Goal: Navigation & Orientation: Find specific page/section

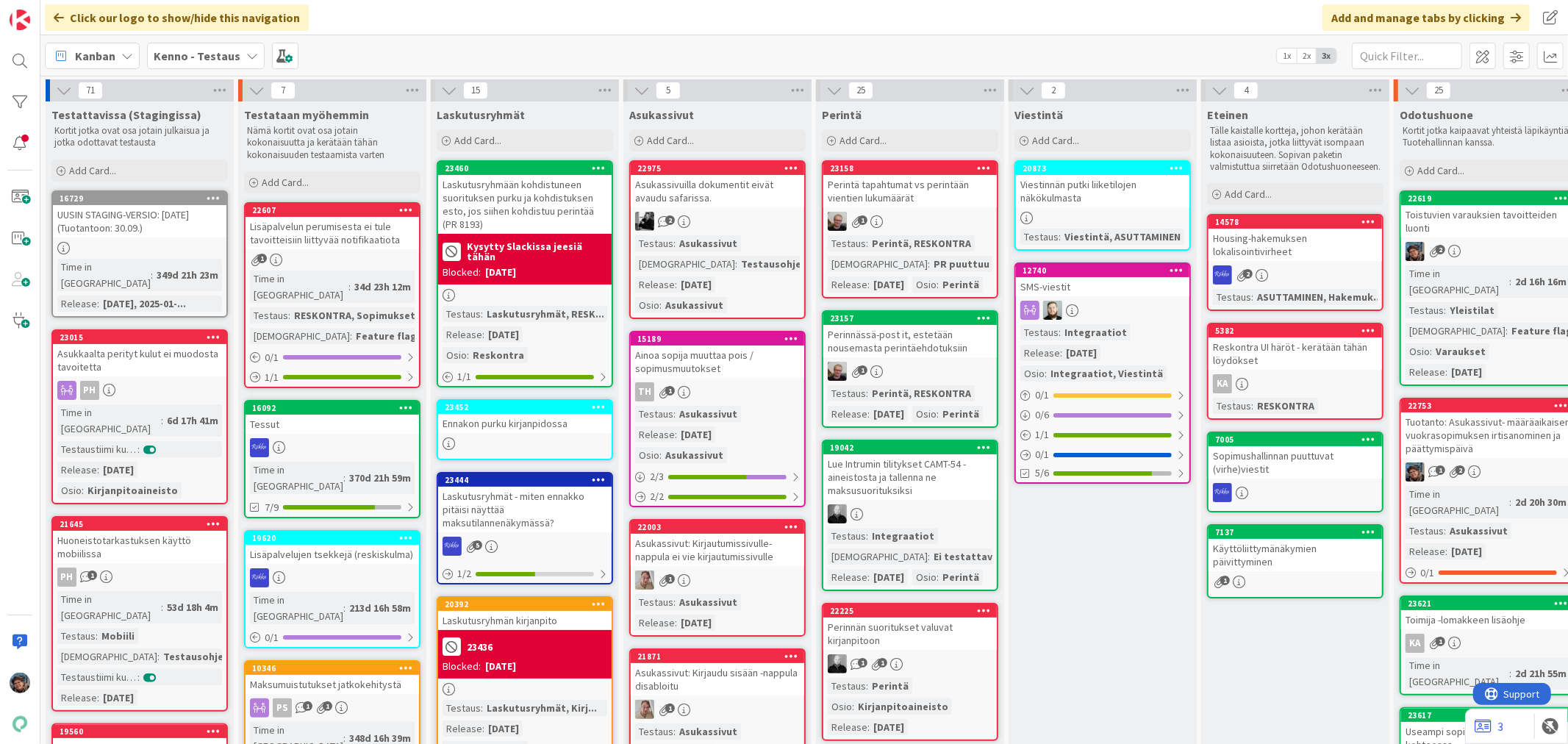
click at [1493, 244] on div "2" at bounding box center [1488, 251] width 173 height 19
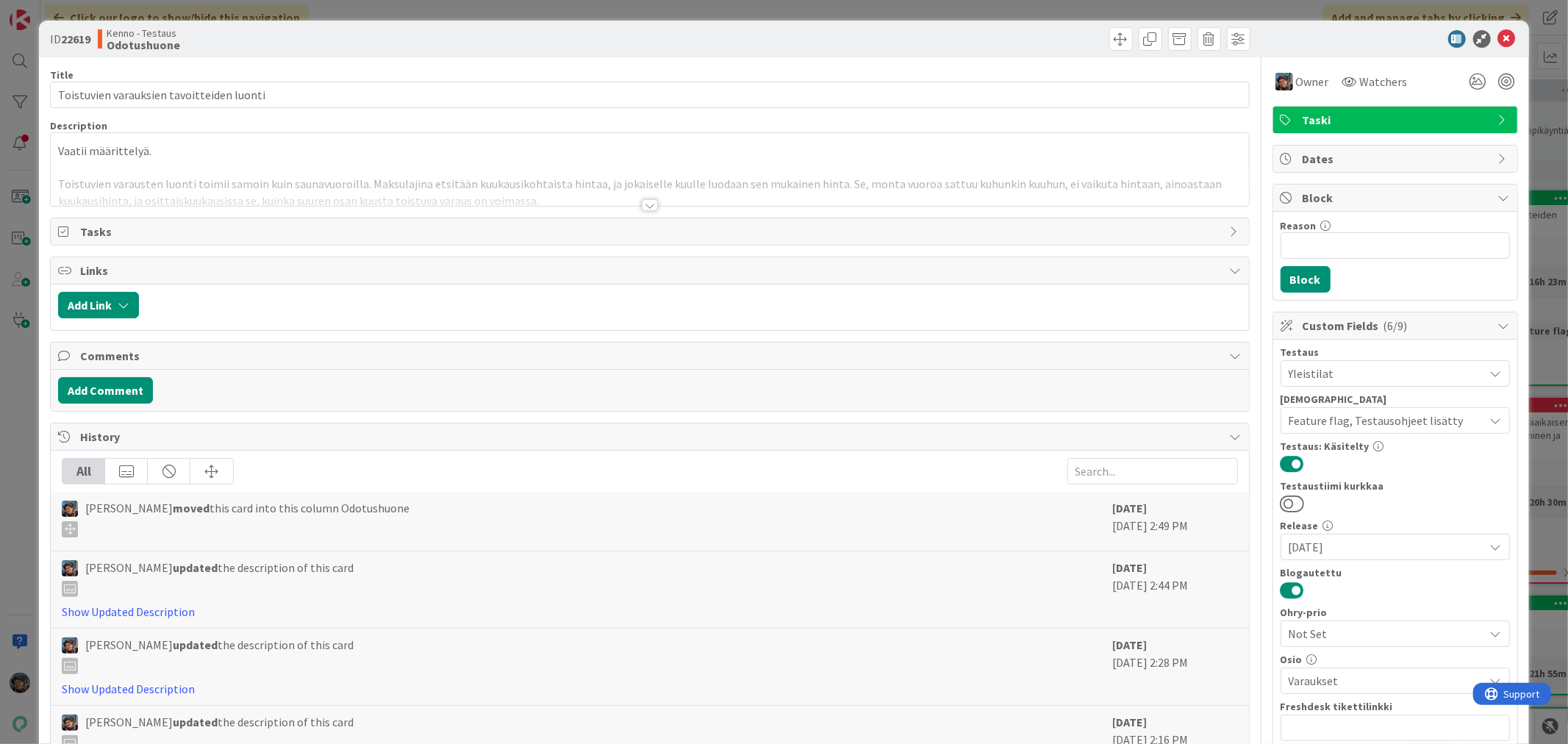
click at [644, 208] on div at bounding box center [649, 205] width 16 height 12
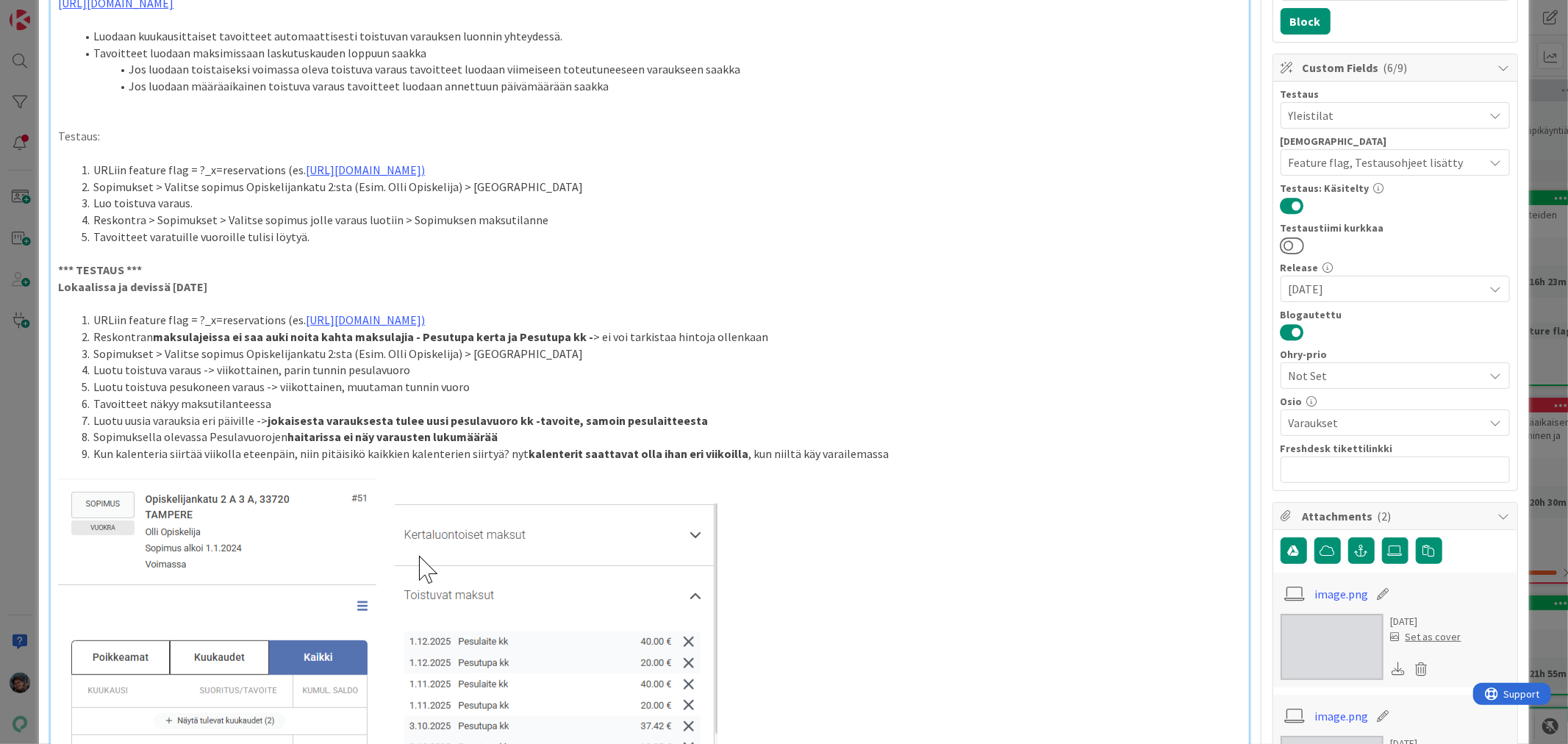
scroll to position [326, 0]
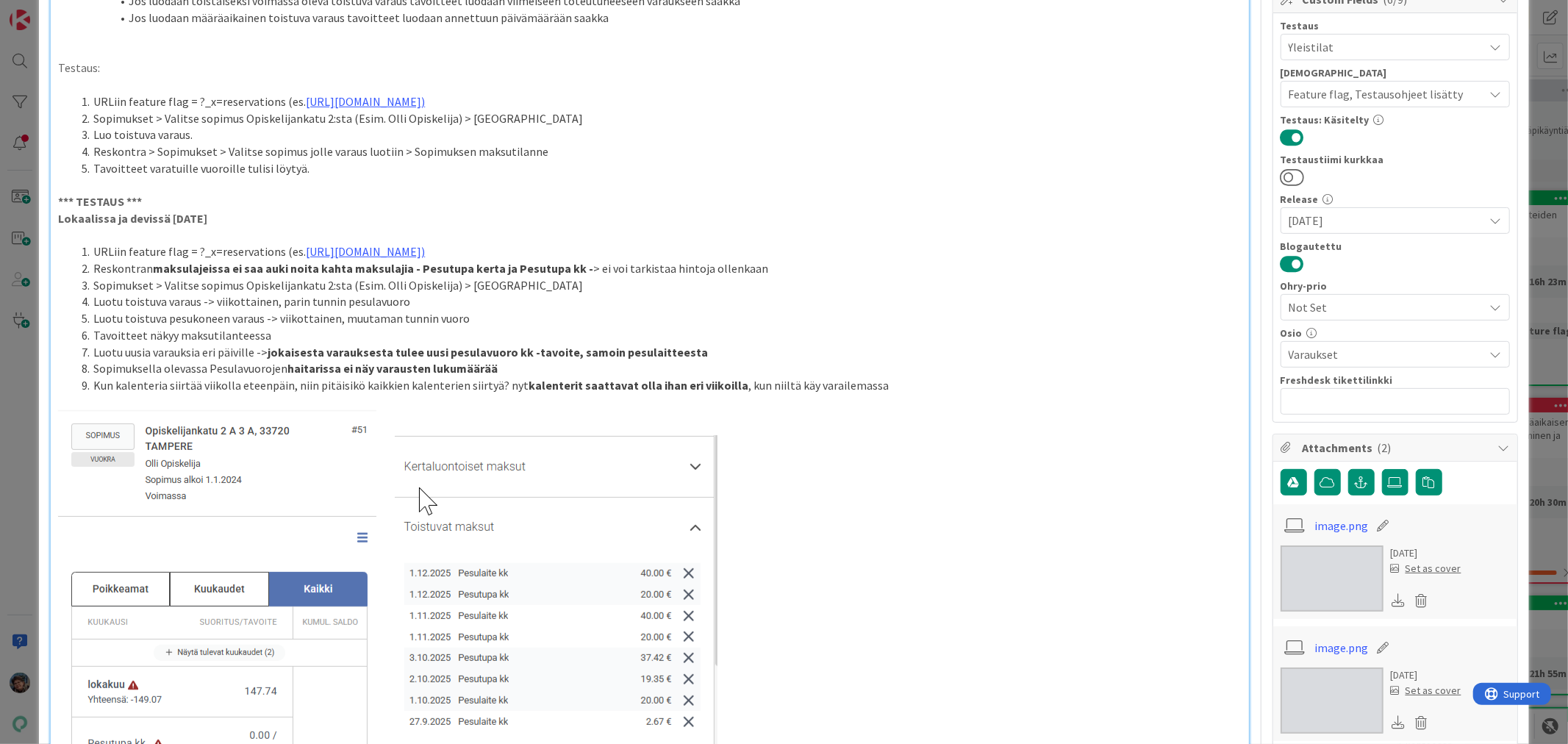
click at [488, 385] on li "Kun kalenteria siirtää viikolla eteenpäin, niin pitäisikö kaikkien kalenterien …" at bounding box center [658, 385] width 1165 height 17
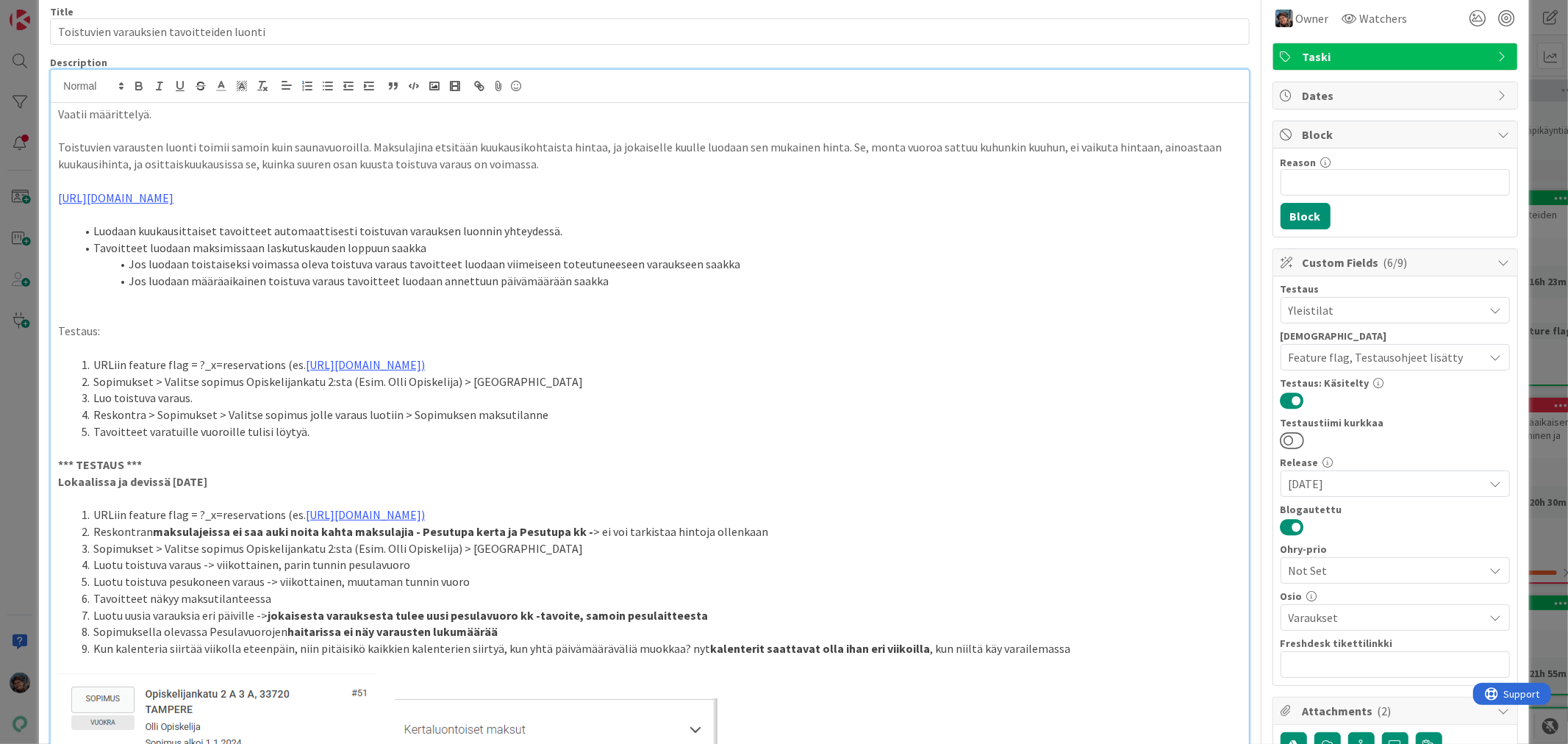
scroll to position [0, 0]
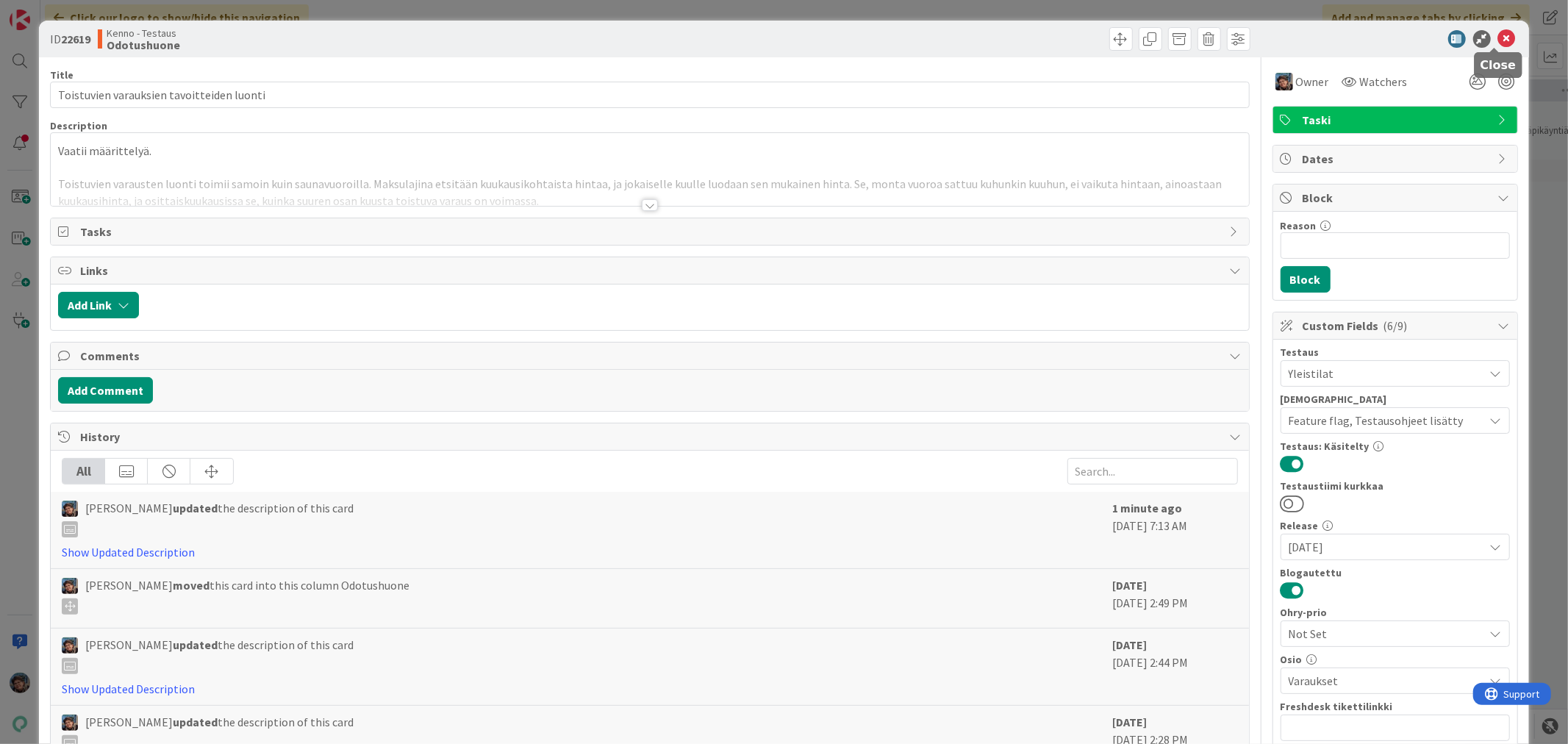
click at [1498, 39] on icon at bounding box center [1506, 38] width 17 height 17
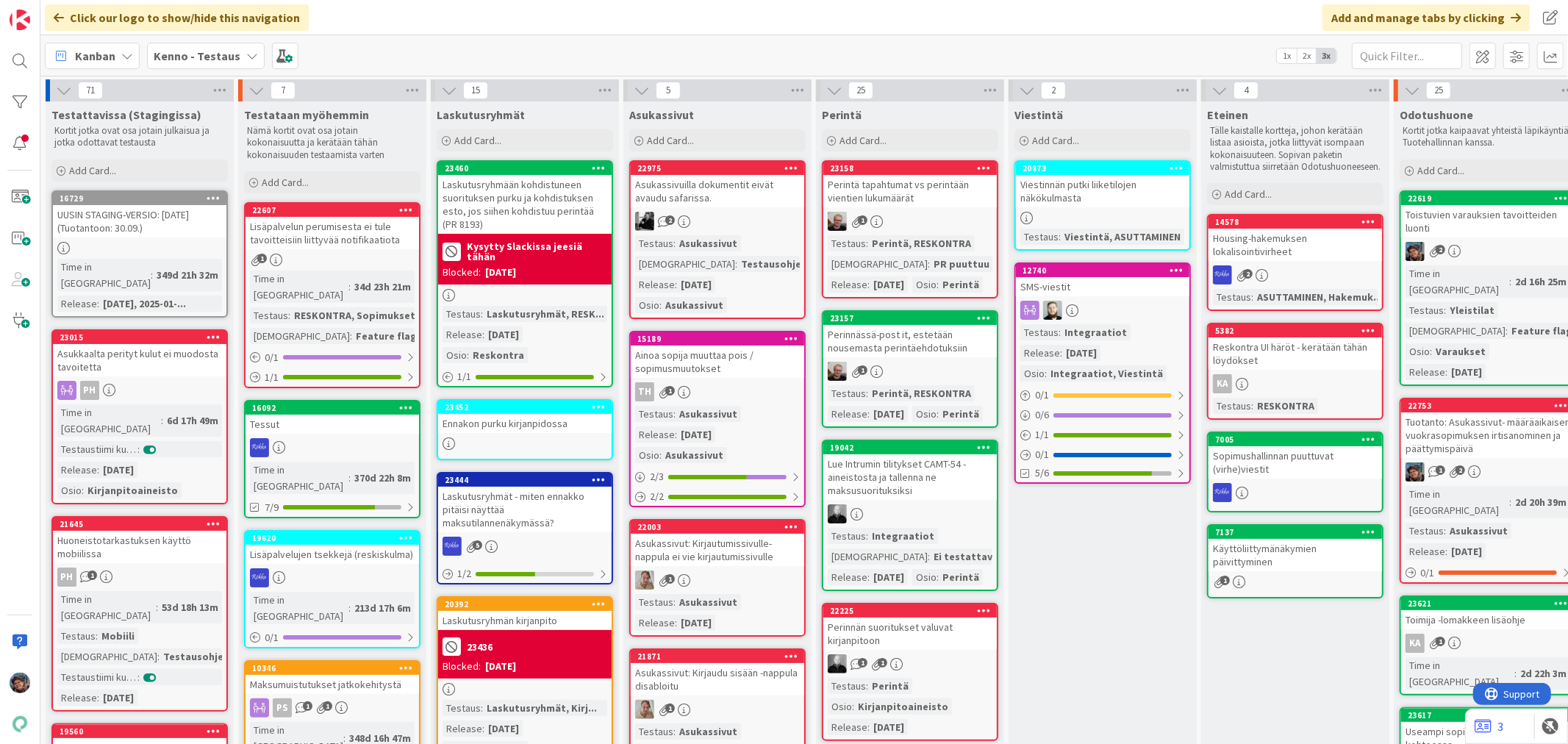
click at [185, 62] on span "Kenno - Testaus" at bounding box center [197, 55] width 87 height 17
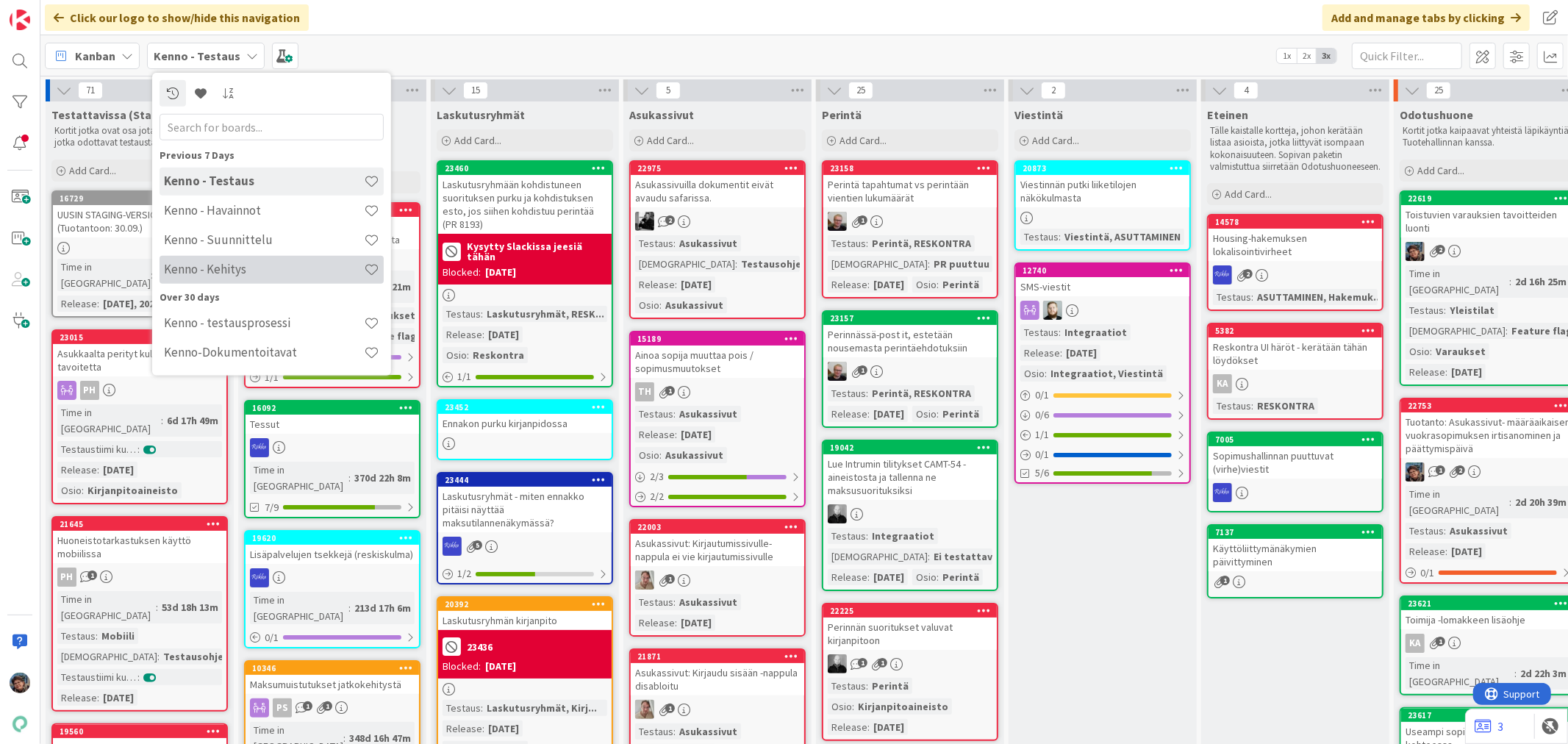
click at [185, 269] on h4 "Kenno - Kehitys" at bounding box center [263, 269] width 200 height 15
